Goal: Task Accomplishment & Management: Use online tool/utility

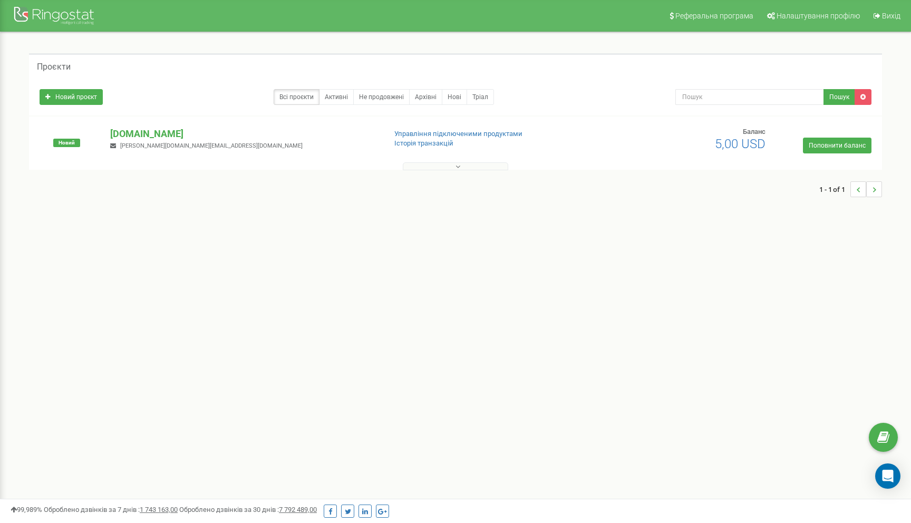
click at [151, 127] on div "Новий jsonplaceholder.typicode.com bohdan.ai.services@gmail.com Управління підк…" at bounding box center [455, 143] width 853 height 53
click at [148, 132] on p "jsonplaceholder.typicode.com" at bounding box center [243, 134] width 267 height 14
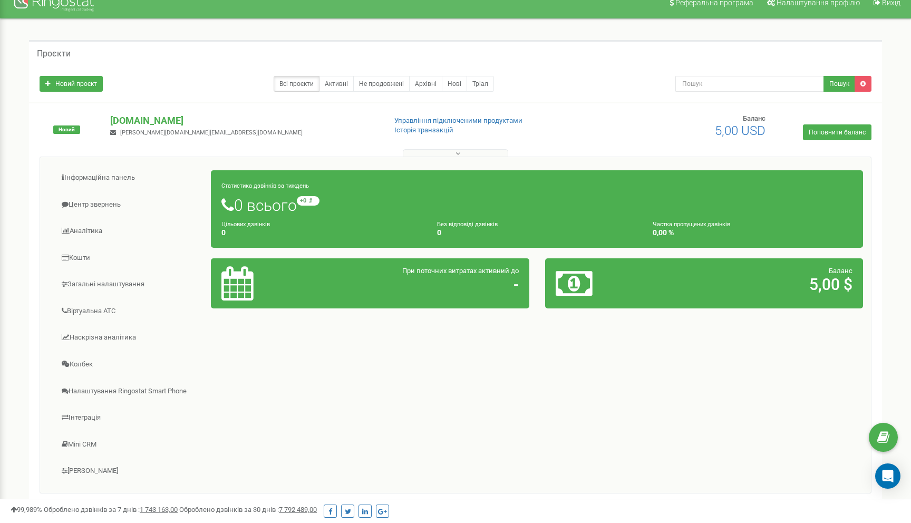
scroll to position [9, 0]
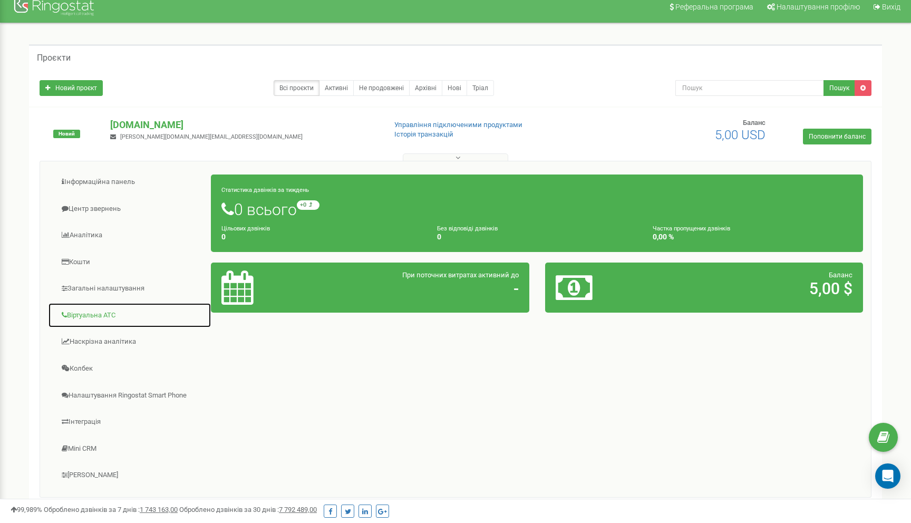
click at [105, 317] on link "Віртуальна АТС" at bounding box center [129, 316] width 163 height 26
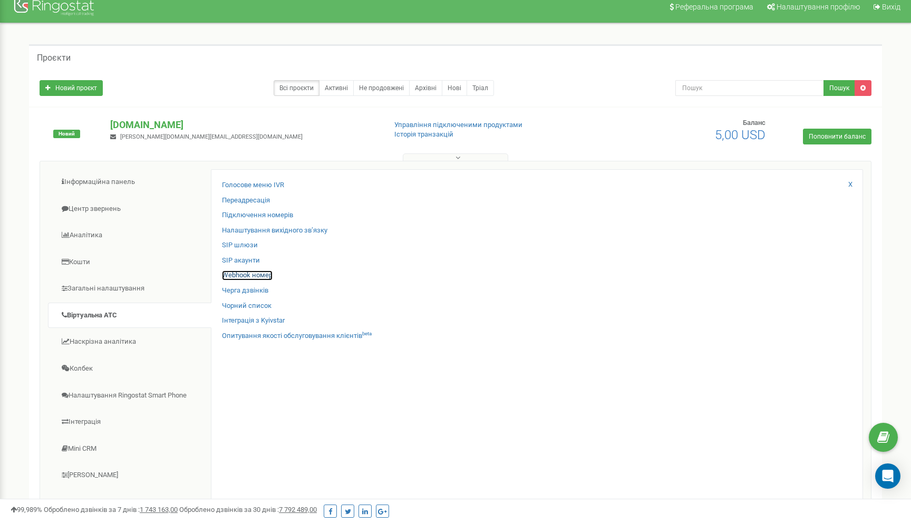
click at [258, 277] on link "Webhook номер" at bounding box center [247, 275] width 51 height 10
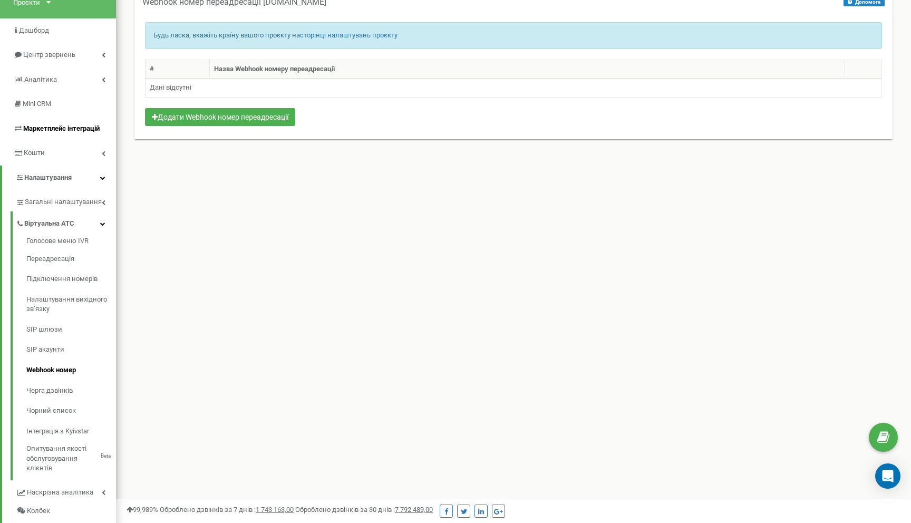
scroll to position [73, 0]
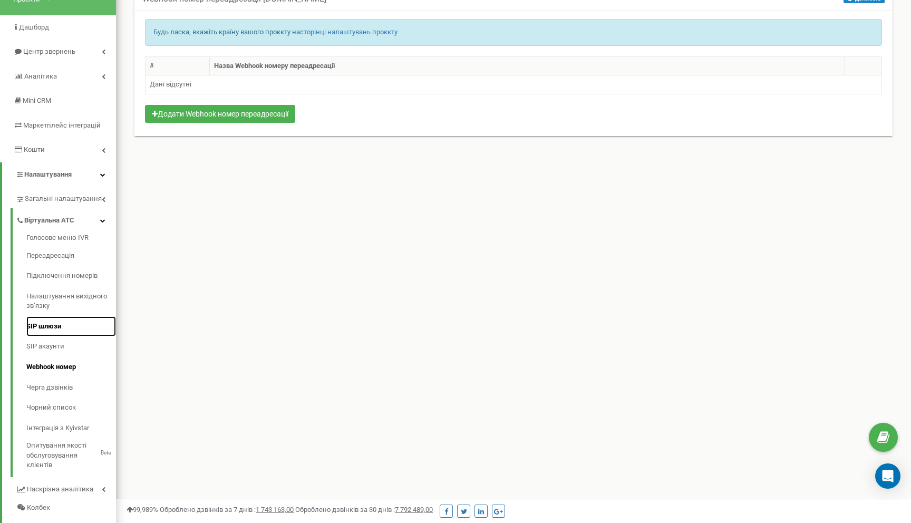
click at [65, 317] on link "SIP шлюзи" at bounding box center [71, 326] width 90 height 21
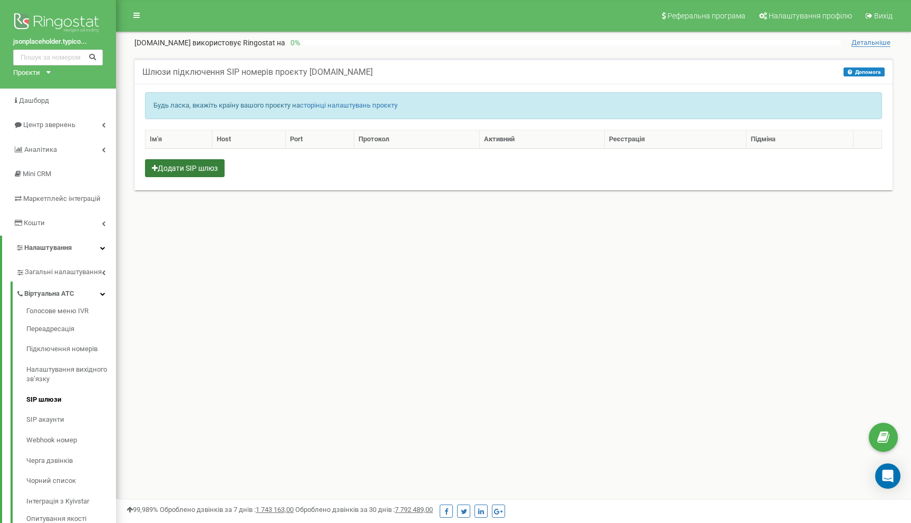
click at [175, 174] on button "Додати SIP шлюз" at bounding box center [185, 168] width 80 height 18
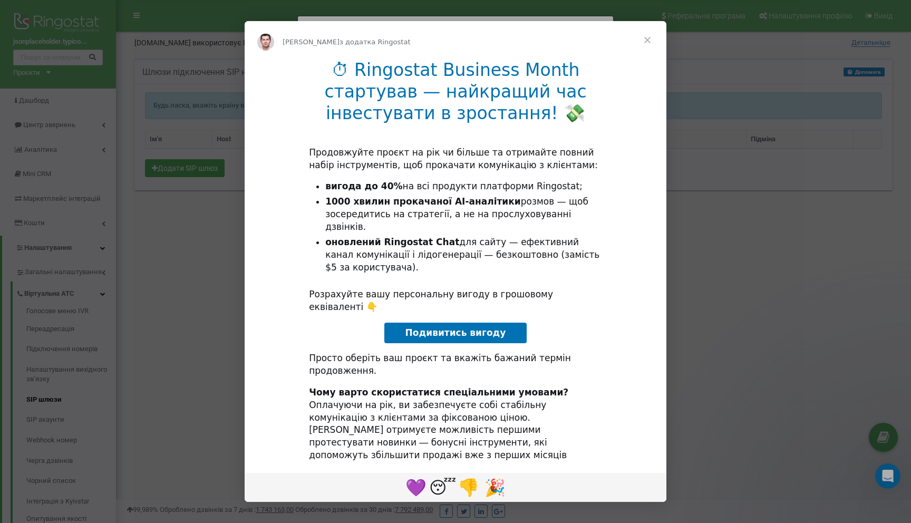
click at [648, 56] on span "Закрити" at bounding box center [647, 40] width 38 height 38
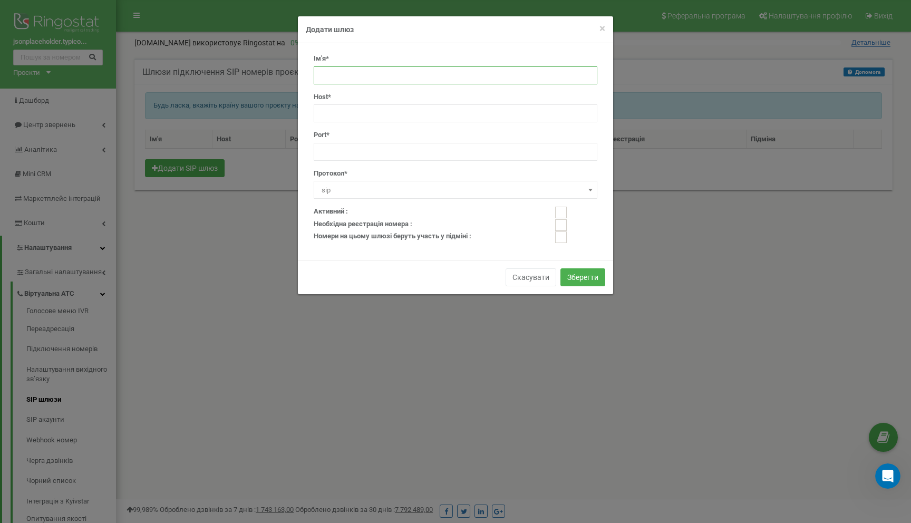
click at [479, 69] on input "text" at bounding box center [456, 75] width 284 height 18
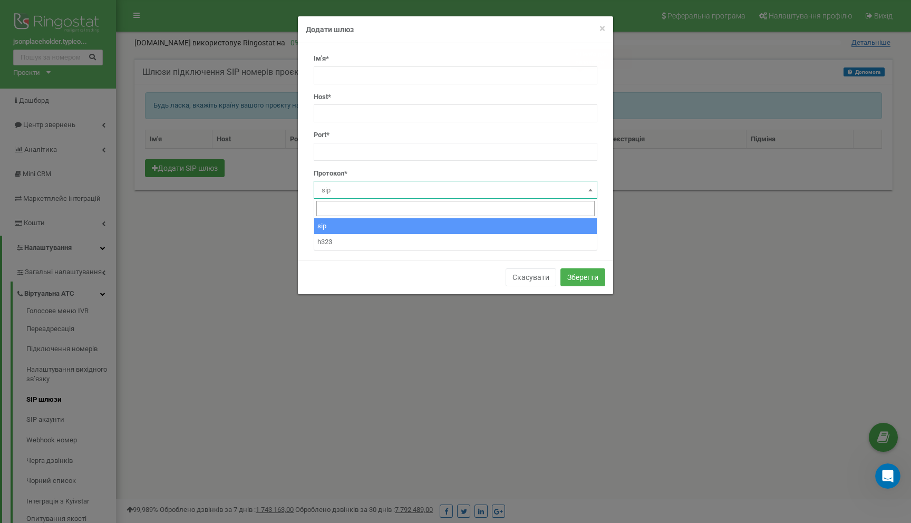
click at [555, 196] on span "sip" at bounding box center [455, 190] width 276 height 15
click at [513, 187] on span "sip" at bounding box center [455, 190] width 276 height 15
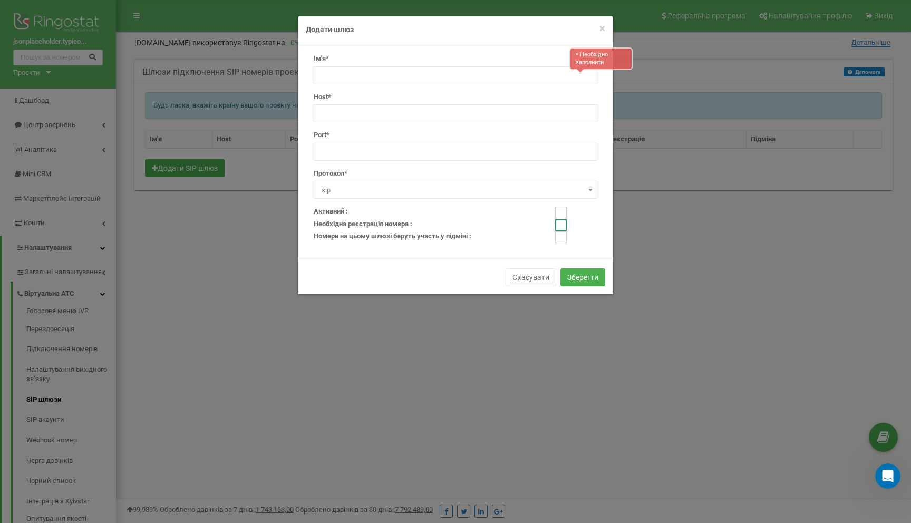
click at [564, 227] on ins at bounding box center [561, 225] width 12 height 12
checkbox input "false"
click at [486, 82] on input "text" at bounding box center [456, 75] width 284 height 18
type input "1"
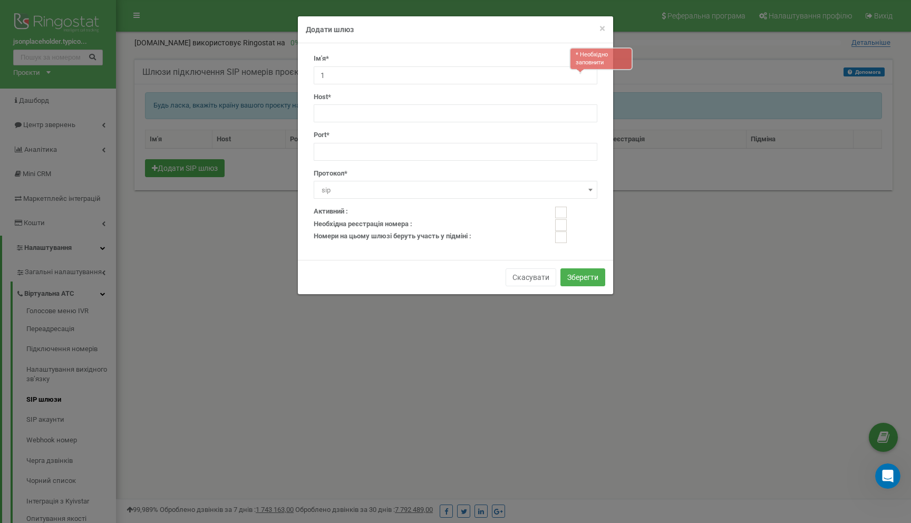
click at [409, 125] on div "Ім'я* * Необхідно заповнити 1 Host* Port* Протокол* sip h323 sip" at bounding box center [455, 130] width 299 height 153
click at [425, 109] on input "text" at bounding box center [456, 113] width 284 height 18
type input "3021"
click at [398, 153] on input "number" at bounding box center [456, 152] width 284 height 18
type input "3021"
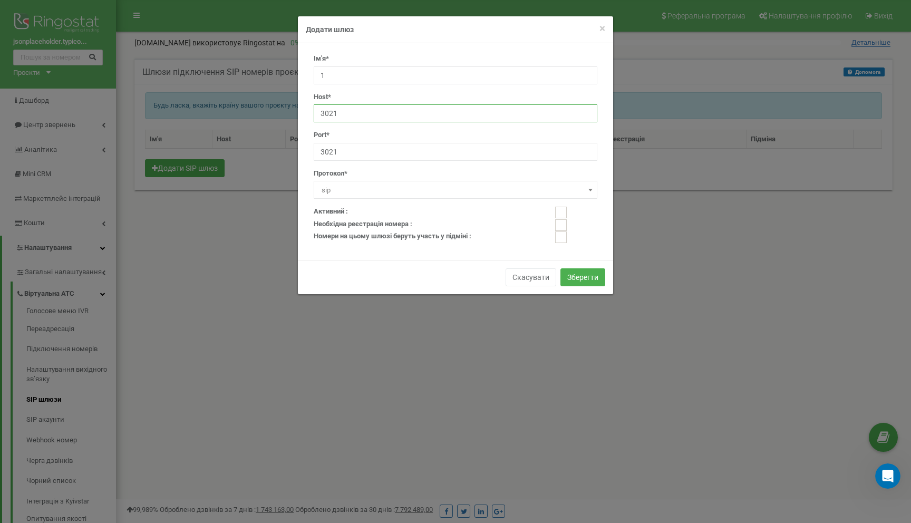
click at [408, 108] on input "3021" at bounding box center [456, 113] width 284 height 18
click at [409, 110] on input "е3021" at bounding box center [456, 113] width 284 height 18
type input "е"
type input "test"
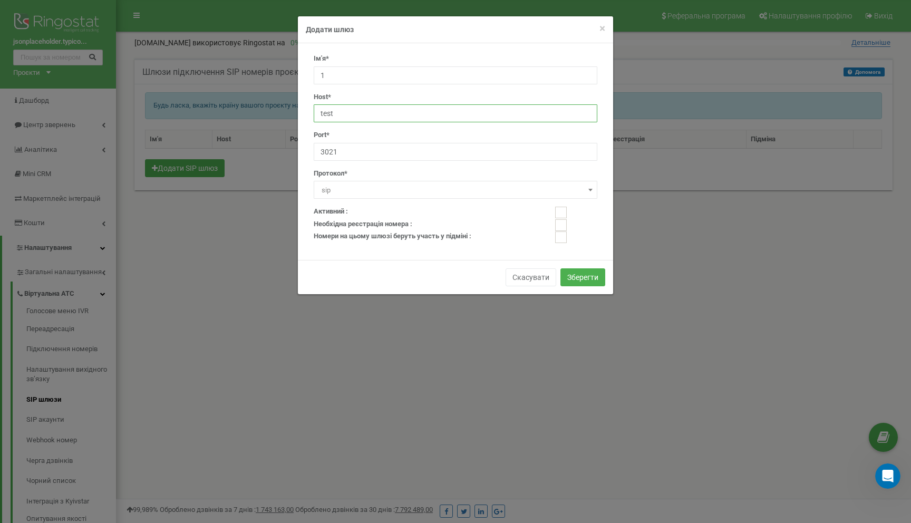
click at [560, 228] on ins at bounding box center [561, 225] width 12 height 12
checkbox input "true"
click at [562, 216] on ins at bounding box center [561, 213] width 12 height 12
checkbox input "true"
type input "test"
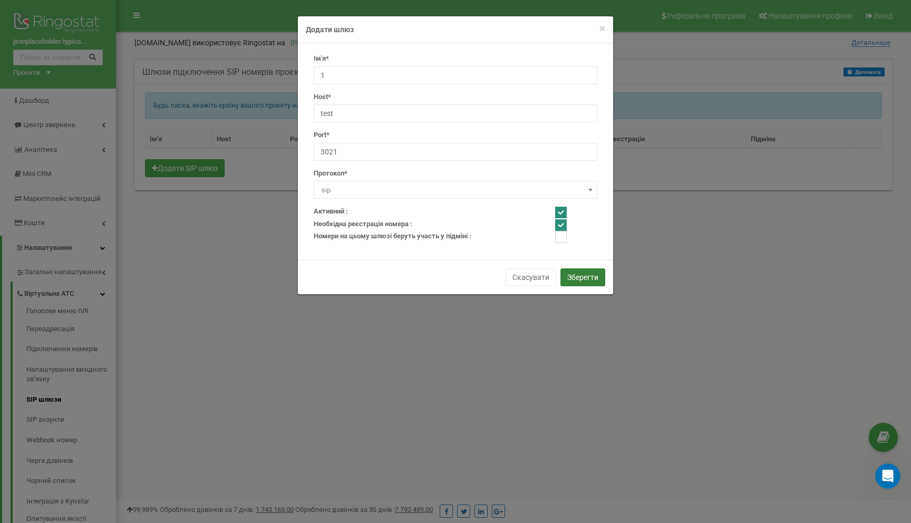
click at [594, 274] on button "Зберегти" at bounding box center [582, 277] width 45 height 18
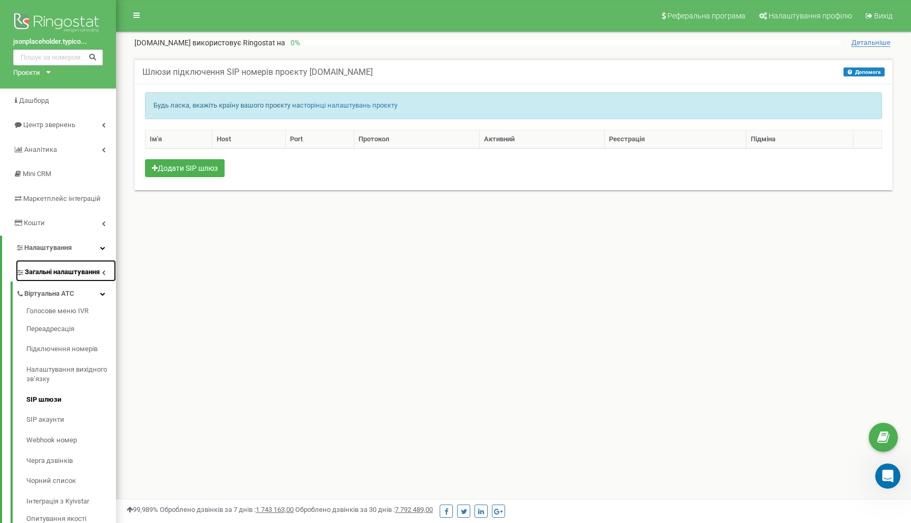
click at [77, 269] on span "Загальні налаштування" at bounding box center [62, 272] width 75 height 10
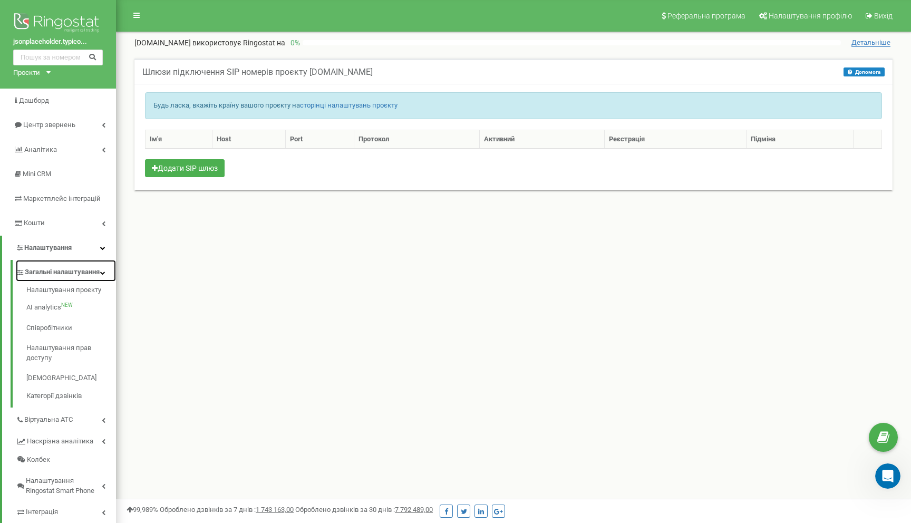
click at [66, 277] on span "Загальні налаштування" at bounding box center [62, 272] width 75 height 10
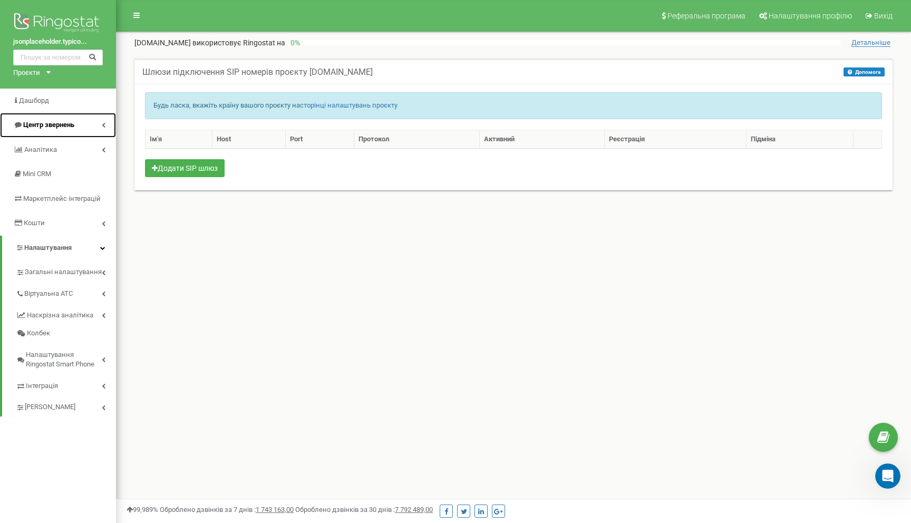
click at [45, 124] on span "Центр звернень" at bounding box center [48, 125] width 51 height 8
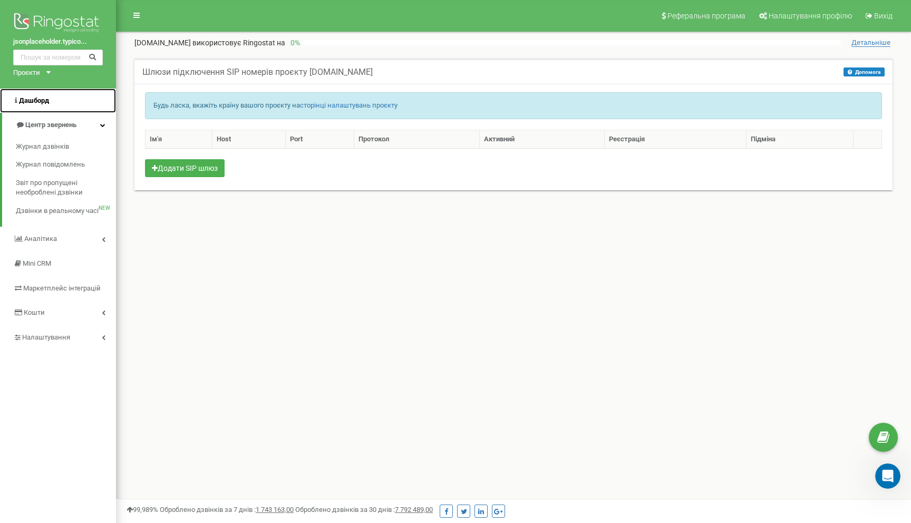
click at [50, 101] on link "Дашборд" at bounding box center [58, 101] width 116 height 25
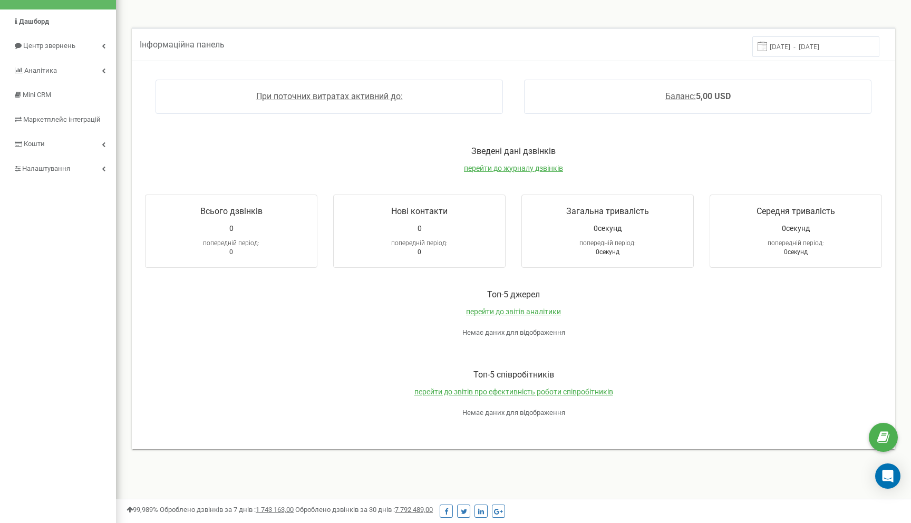
scroll to position [110, 0]
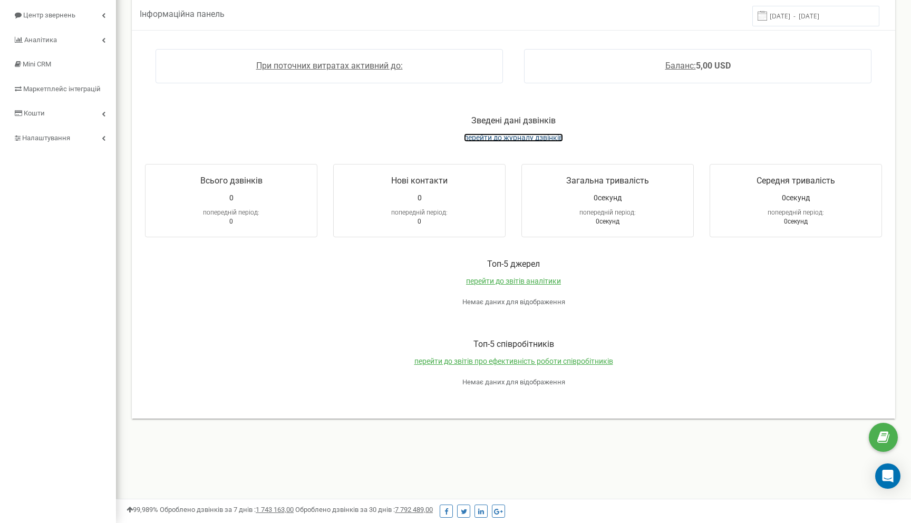
click at [512, 136] on span "перейти до журналу дзвінків" at bounding box center [513, 137] width 99 height 8
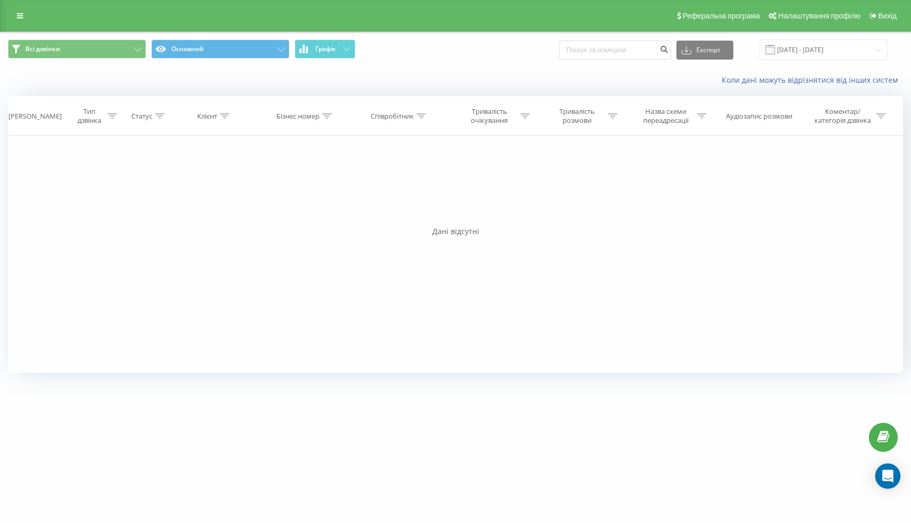
click at [3, 11] on div "Реферальна програма Налаштування профілю Вихід" at bounding box center [455, 16] width 911 height 32
click at [5, 11] on div "Реферальна програма Налаштування профілю Вихід" at bounding box center [455, 16] width 911 height 32
click at [25, 11] on link at bounding box center [20, 15] width 19 height 15
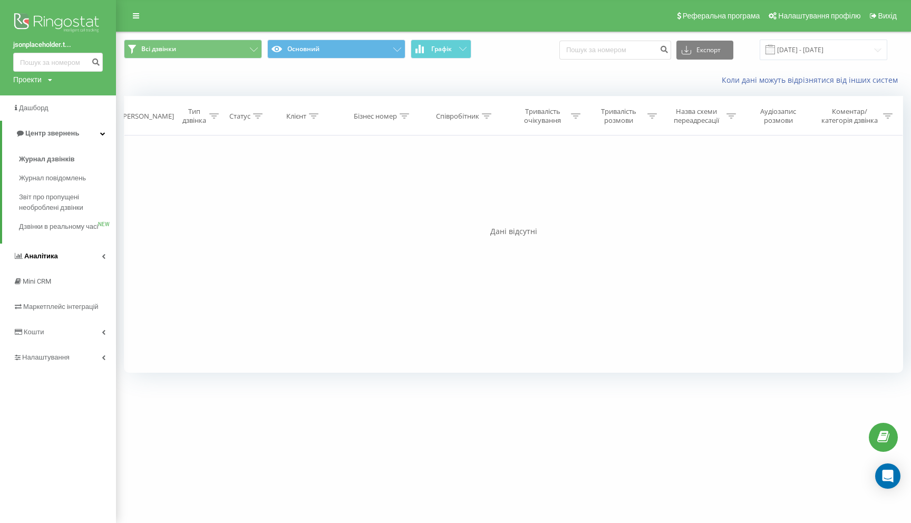
click at [83, 261] on link "Аналiтика" at bounding box center [58, 256] width 116 height 25
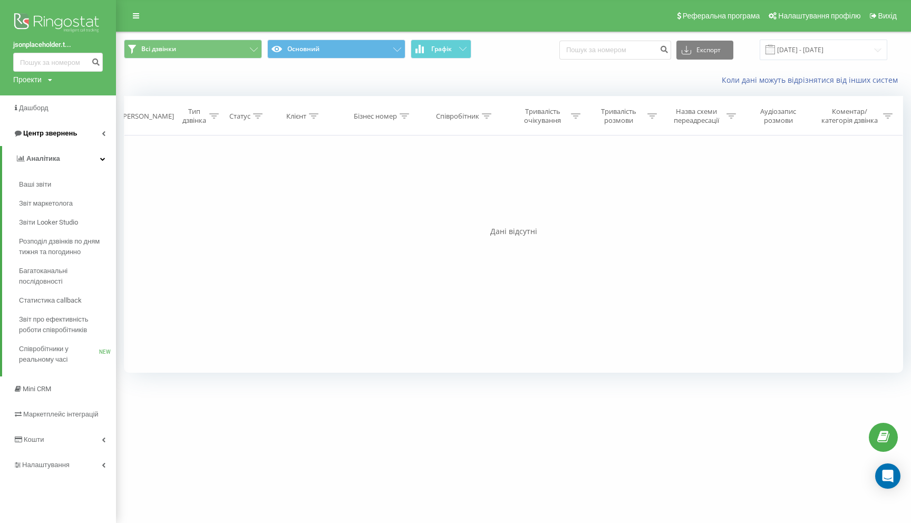
click at [73, 129] on span "Центр звернень" at bounding box center [45, 133] width 64 height 11
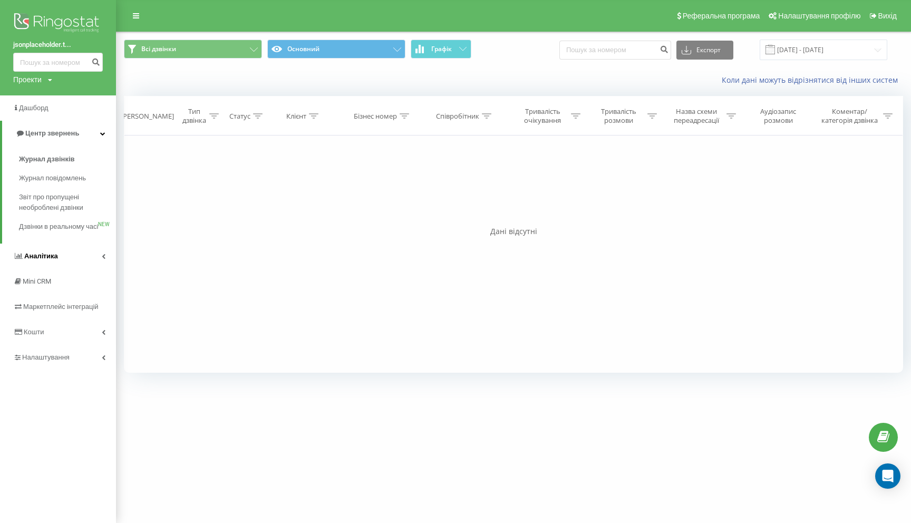
click at [91, 269] on link "Аналiтика" at bounding box center [58, 256] width 116 height 25
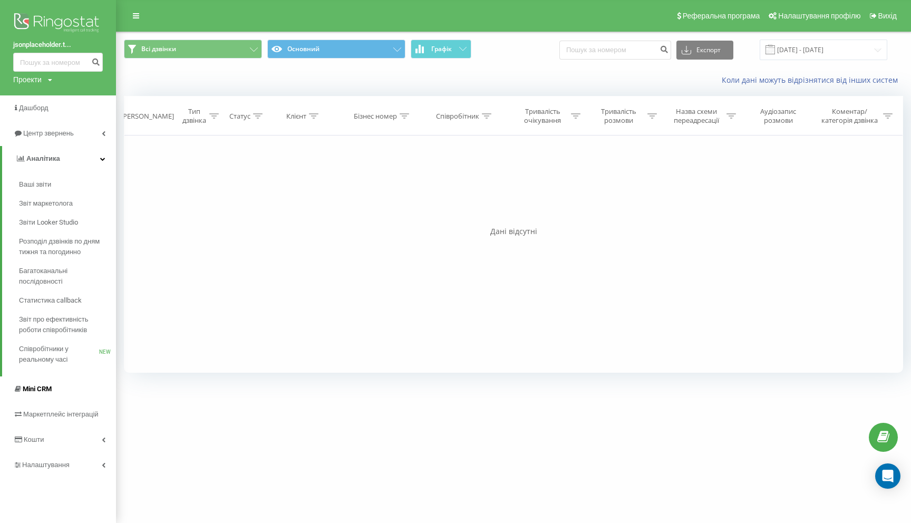
click at [75, 394] on link "Mini CRM" at bounding box center [58, 388] width 116 height 25
click at [51, 391] on span "Mini CRM" at bounding box center [37, 389] width 29 height 8
